Goal: Task Accomplishment & Management: Manage account settings

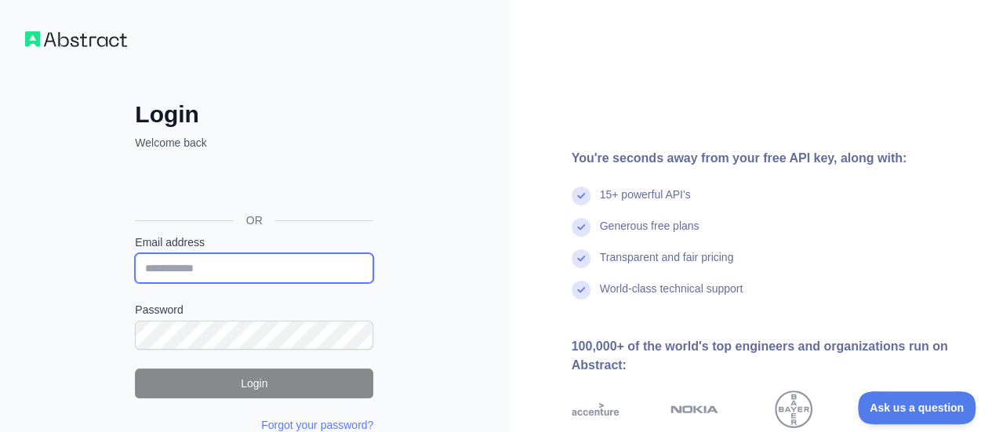
type input "**********"
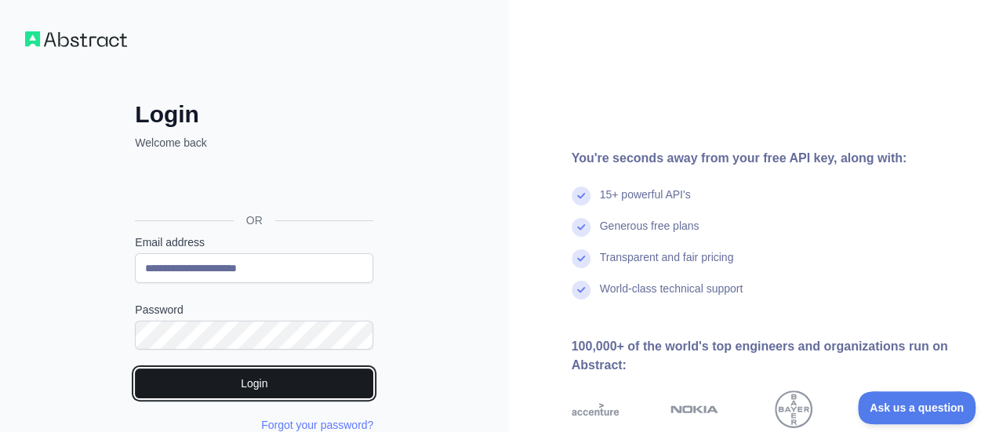
click at [198, 378] on button "Login" at bounding box center [254, 384] width 238 height 30
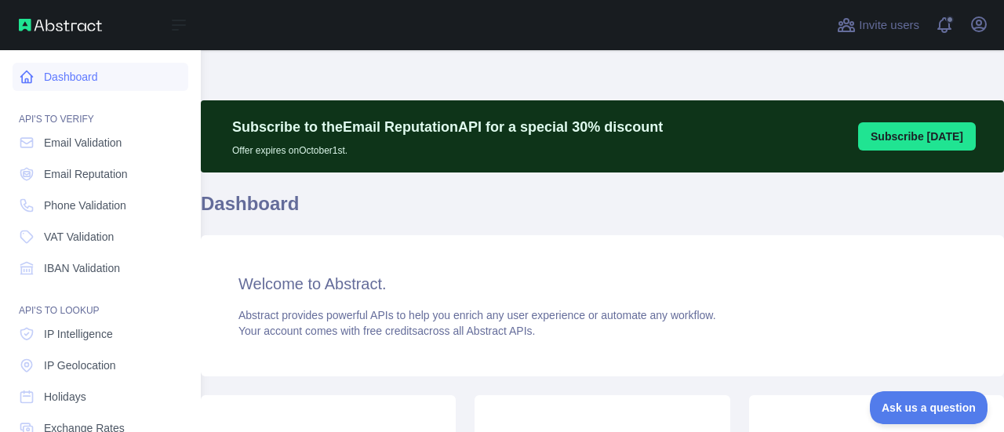
click at [31, 74] on icon at bounding box center [27, 77] width 16 height 16
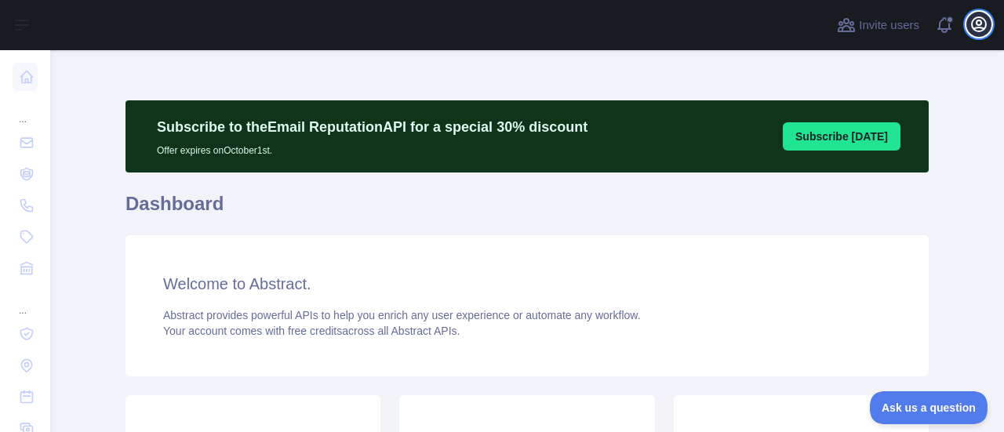
click at [975, 16] on icon "button" at bounding box center [978, 24] width 19 height 19
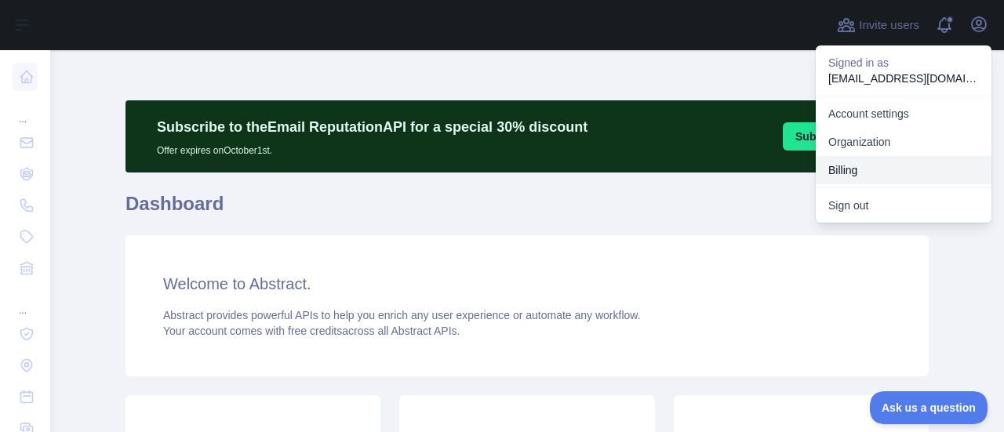
click at [853, 172] on button "Billing" at bounding box center [904, 170] width 176 height 28
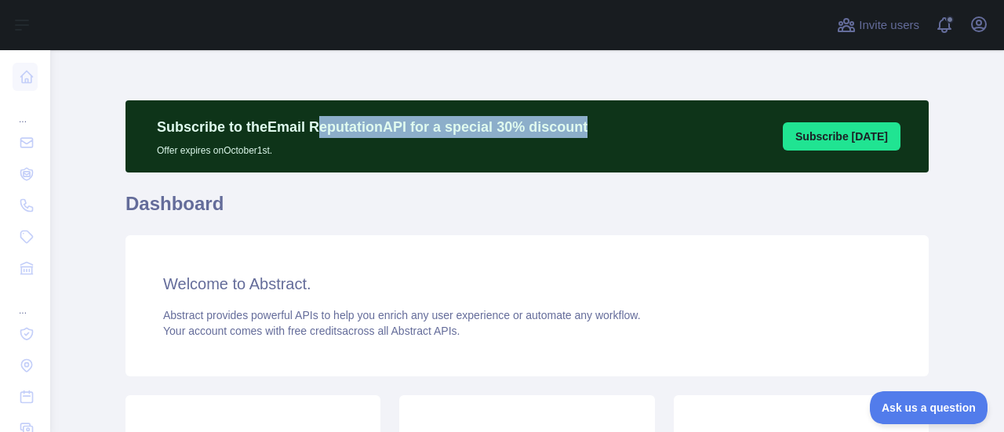
drag, startPoint x: 304, startPoint y: 129, endPoint x: 572, endPoint y: 133, distance: 268.2
click at [572, 133] on div "Subscribe to the Email Reputation API for a special 30 % discount Offer expires…" at bounding box center [372, 136] width 462 height 41
